Goal: Task Accomplishment & Management: Manage account settings

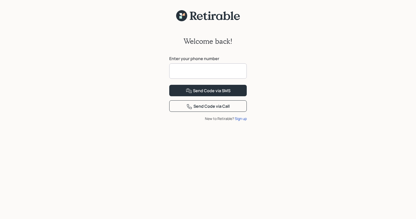
click at [180, 72] on input at bounding box center [207, 70] width 77 height 15
type input "**********"
click at [205, 94] on div "Send Code via SMS" at bounding box center [208, 91] width 45 height 6
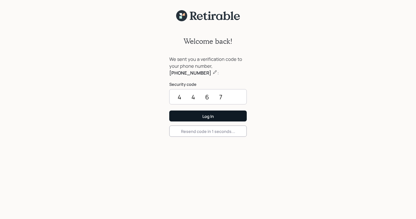
type input "4467"
click at [206, 116] on div "Log In" at bounding box center [207, 117] width 11 height 6
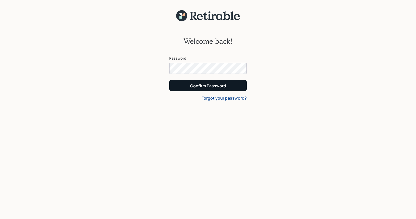
click at [203, 86] on div "Confirm Password" at bounding box center [208, 86] width 36 height 6
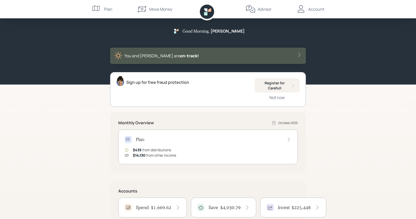
click at [168, 208] on h4 "$1,669.62" at bounding box center [161, 208] width 20 height 6
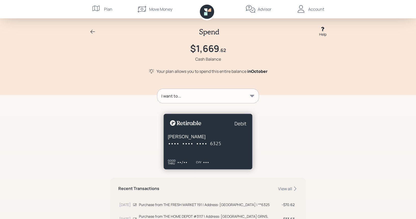
click at [381, 171] on div "Spend Help $1,669 .62 Cash Balance Your plan allows you to spend this entire ba…" at bounding box center [208, 176] width 416 height 353
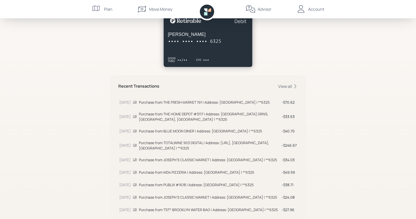
scroll to position [127, 0]
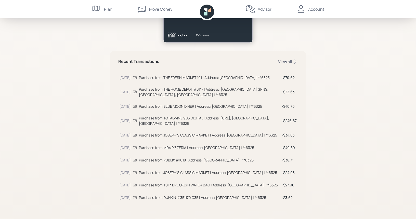
click at [287, 61] on div "View all" at bounding box center [288, 62] width 20 height 6
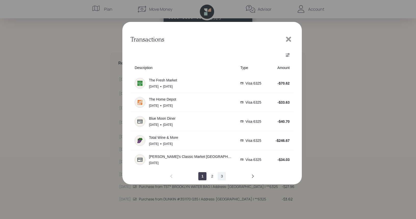
click at [222, 177] on button "3" at bounding box center [222, 176] width 8 height 8
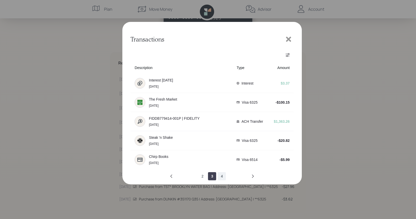
click at [222, 176] on button "4" at bounding box center [222, 176] width 8 height 8
click at [203, 177] on button "3" at bounding box center [202, 176] width 8 height 8
click at [203, 176] on button "2" at bounding box center [202, 176] width 8 height 8
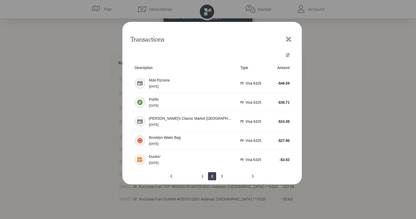
click at [288, 38] on icon at bounding box center [288, 39] width 5 height 5
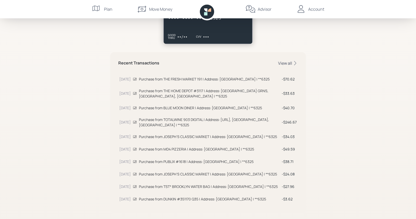
click at [289, 61] on div "View all" at bounding box center [288, 63] width 20 height 6
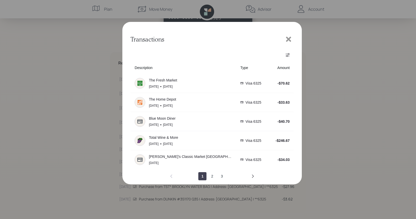
click at [214, 175] on button "2" at bounding box center [212, 176] width 8 height 8
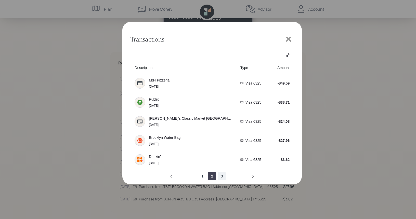
click at [222, 176] on button "3" at bounding box center [222, 176] width 8 height 8
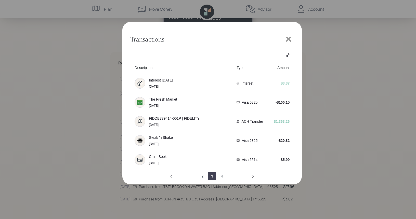
click at [222, 176] on button "4" at bounding box center [222, 176] width 8 height 8
click at [289, 38] on icon at bounding box center [288, 39] width 5 height 5
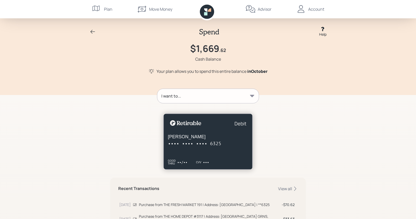
scroll to position [0, 0]
click at [92, 32] on icon at bounding box center [92, 32] width 5 height 4
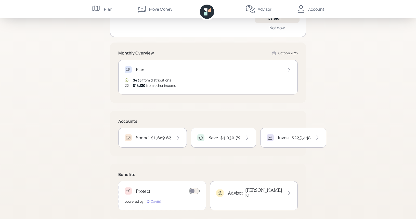
scroll to position [70, 0]
click at [231, 137] on h4 "$4,030.79" at bounding box center [230, 138] width 20 height 6
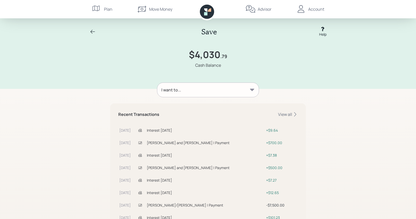
click at [253, 89] on icon at bounding box center [252, 90] width 4 height 2
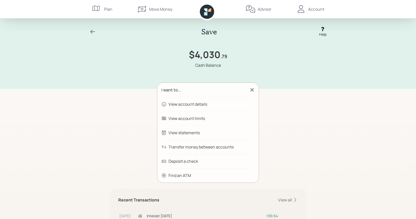
click at [207, 104] on div "View account details" at bounding box center [207, 104] width 101 height 14
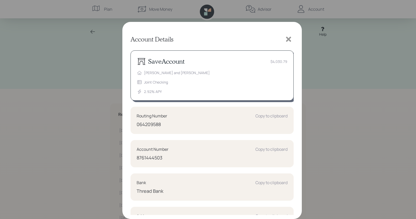
click at [288, 38] on icon at bounding box center [288, 39] width 5 height 5
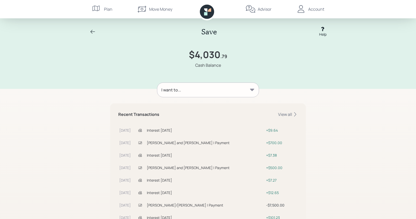
click at [315, 10] on div "Account" at bounding box center [316, 9] width 16 height 6
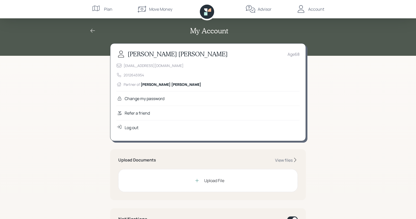
click at [133, 127] on div "Log out" at bounding box center [132, 128] width 14 height 6
